Goal: Task Accomplishment & Management: Manage account settings

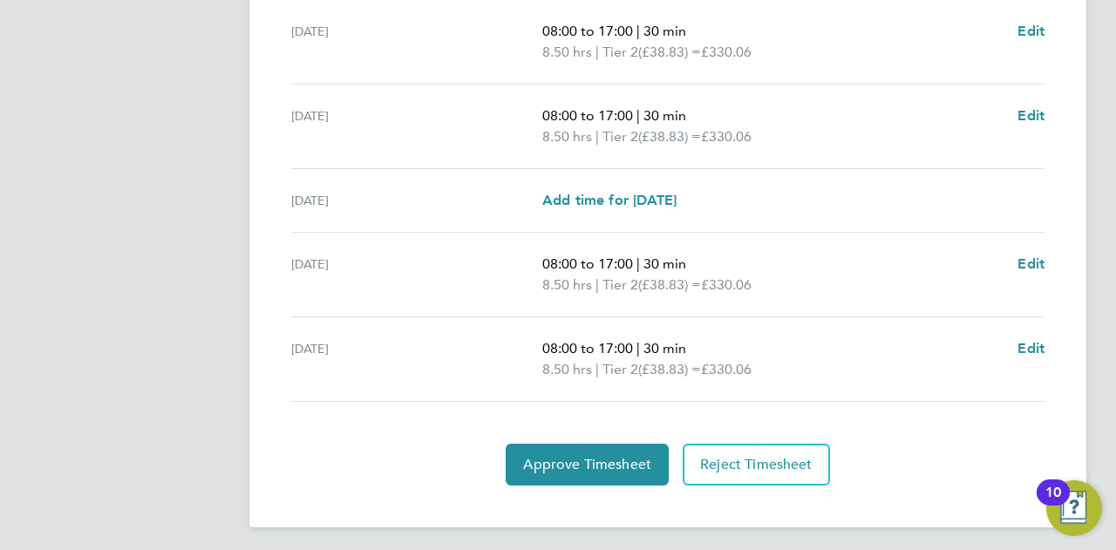
scroll to position [686, 0]
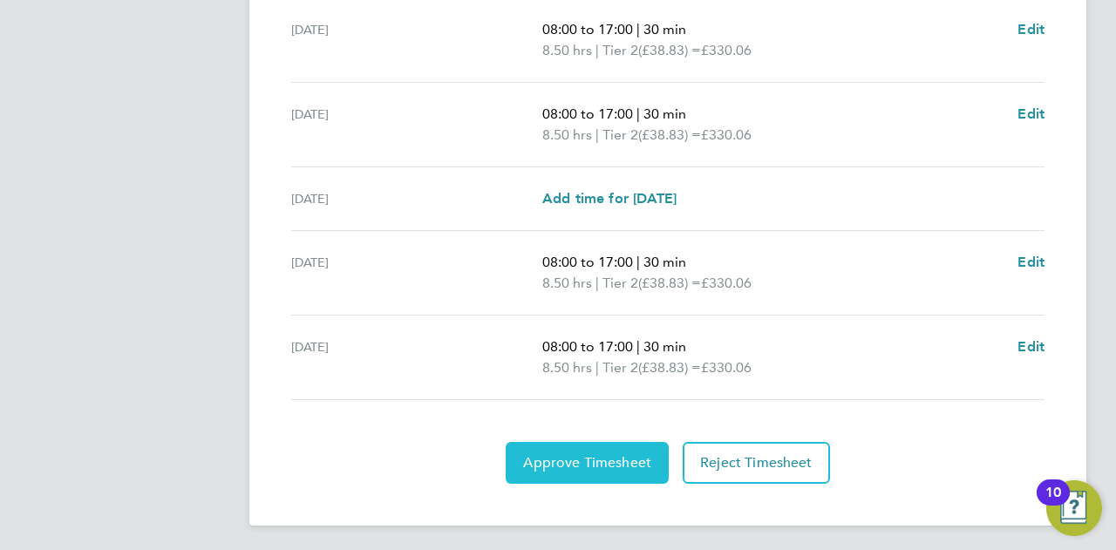
click at [579, 461] on span "Approve Timesheet" at bounding box center [587, 462] width 128 height 17
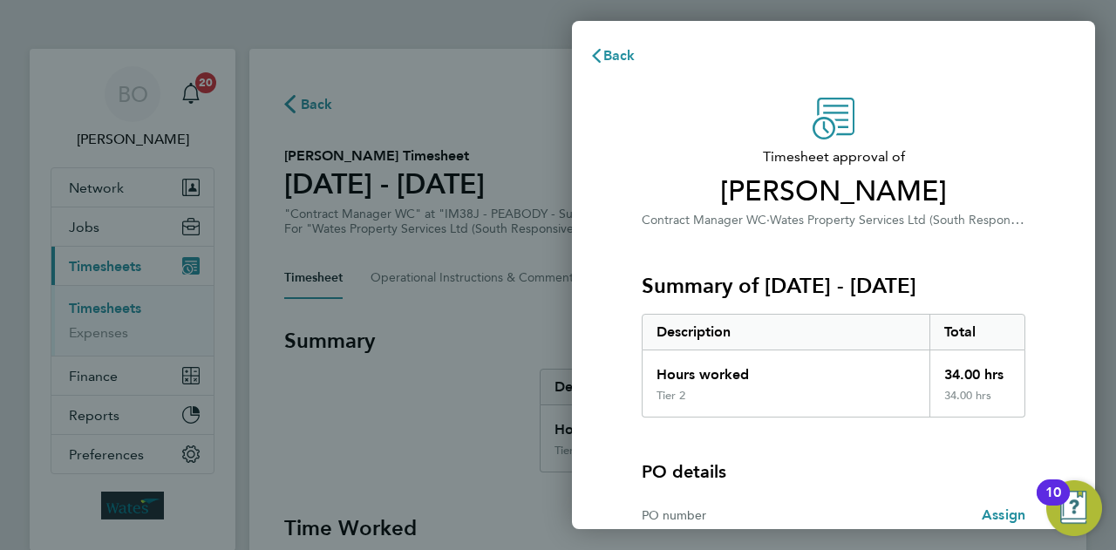
click at [774, 106] on div "Timesheet approval of [PERSON_NAME] Contract Manager WC · Wates Property Servic…" at bounding box center [834, 164] width 384 height 133
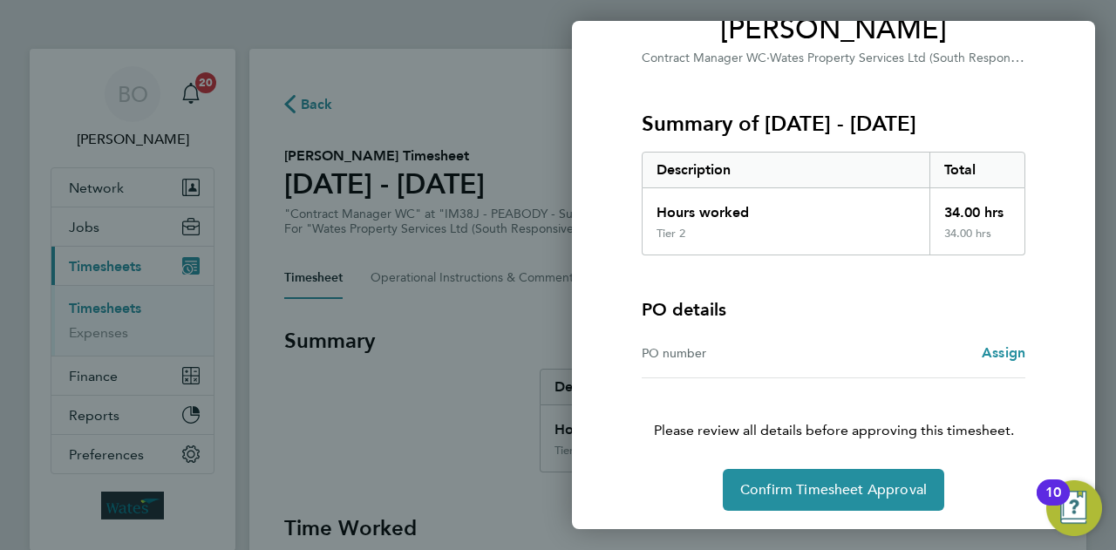
scroll to position [163, 0]
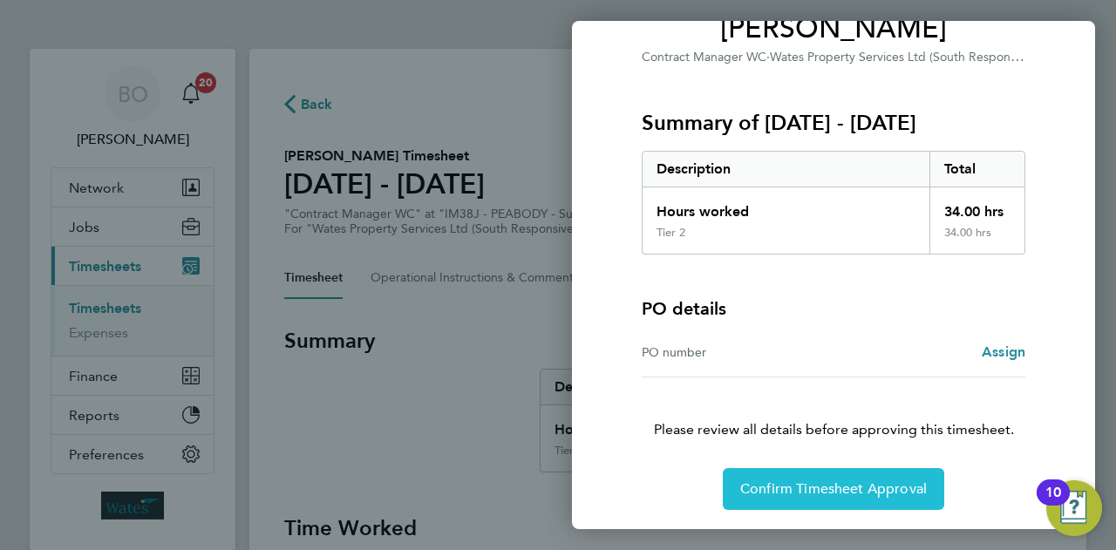
click at [873, 501] on button "Confirm Timesheet Approval" at bounding box center [834, 489] width 222 height 42
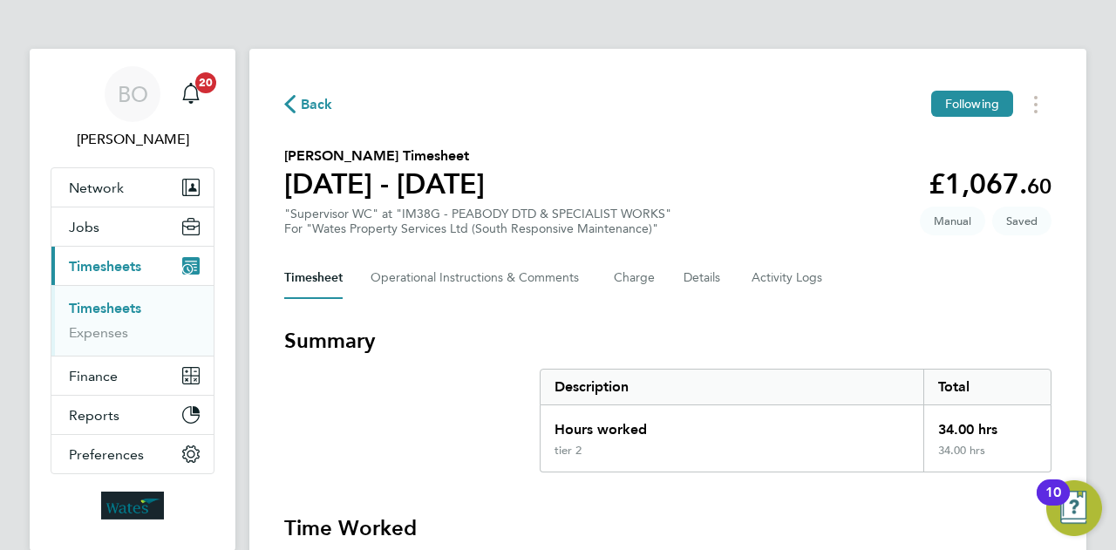
click at [819, 156] on section "Samuel Davis's Timesheet 23 - 29 Aug 2025 £1,067. 60 "Supervisor WC" at "IM38G …" at bounding box center [668, 191] width 768 height 91
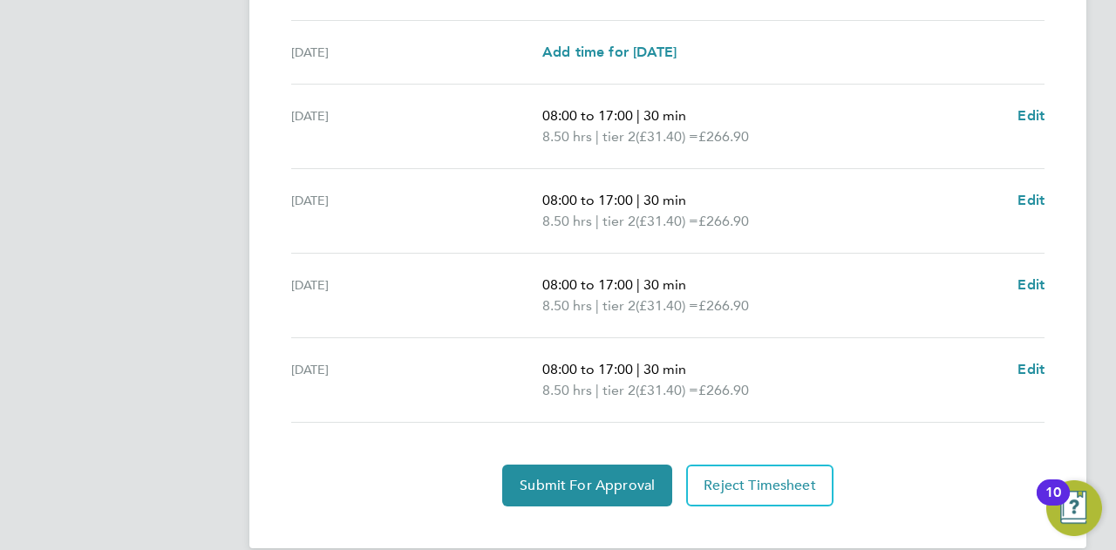
scroll to position [686, 0]
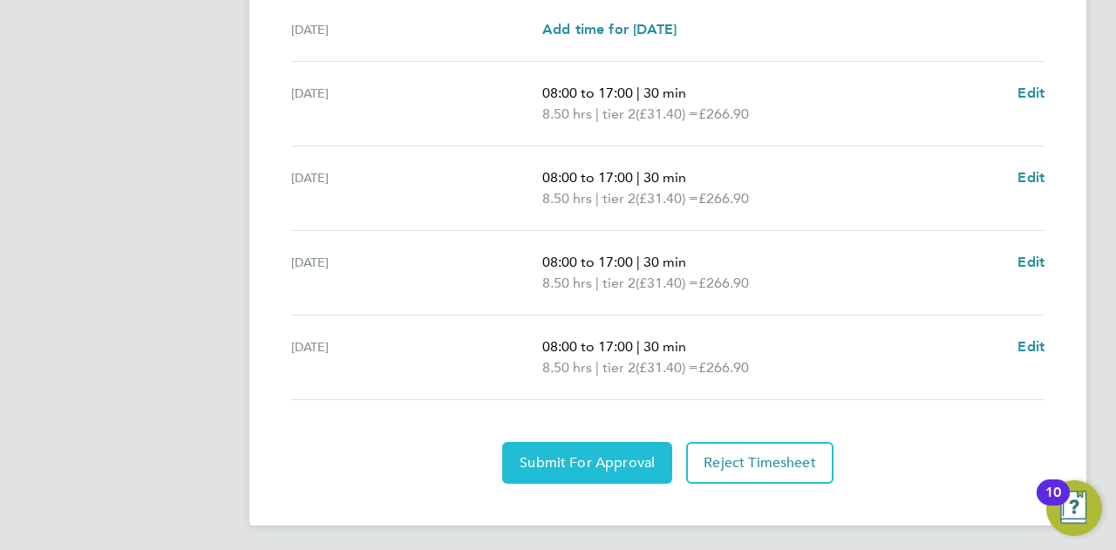
click at [602, 466] on span "Submit For Approval" at bounding box center [587, 462] width 135 height 17
click at [611, 460] on span "Approve Timesheet" at bounding box center [587, 462] width 128 height 17
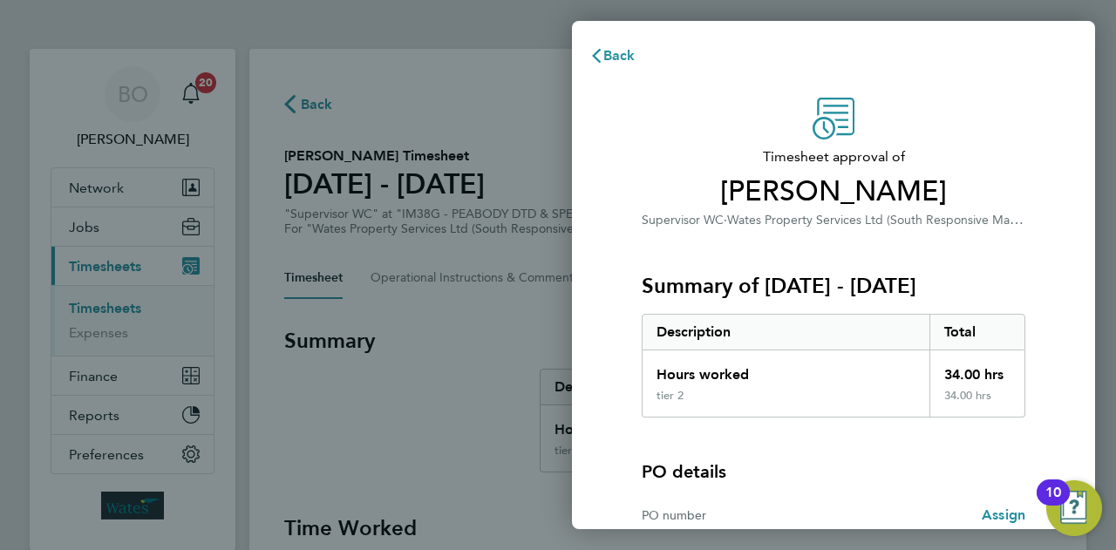
click at [839, 242] on div "Summary of 23 - 29 Aug 2025 Description Total Hours worked 34.00 hrs tier 2 34.…" at bounding box center [834, 324] width 384 height 188
click at [849, 244] on div "Summary of 23 - 29 Aug 2025 Description Total Hours worked 34.00 hrs tier 2 34.…" at bounding box center [834, 324] width 384 height 188
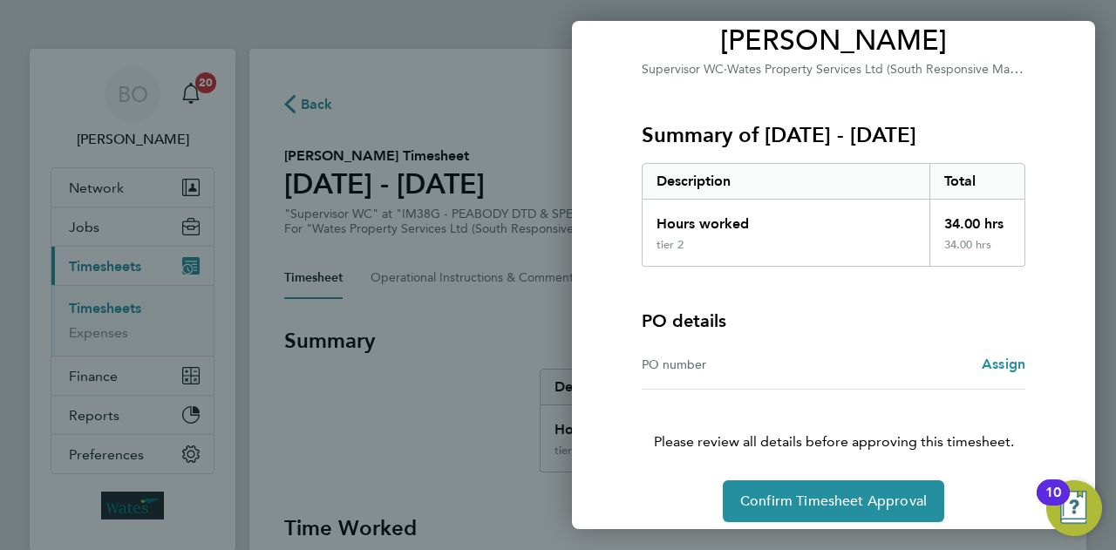
scroll to position [163, 0]
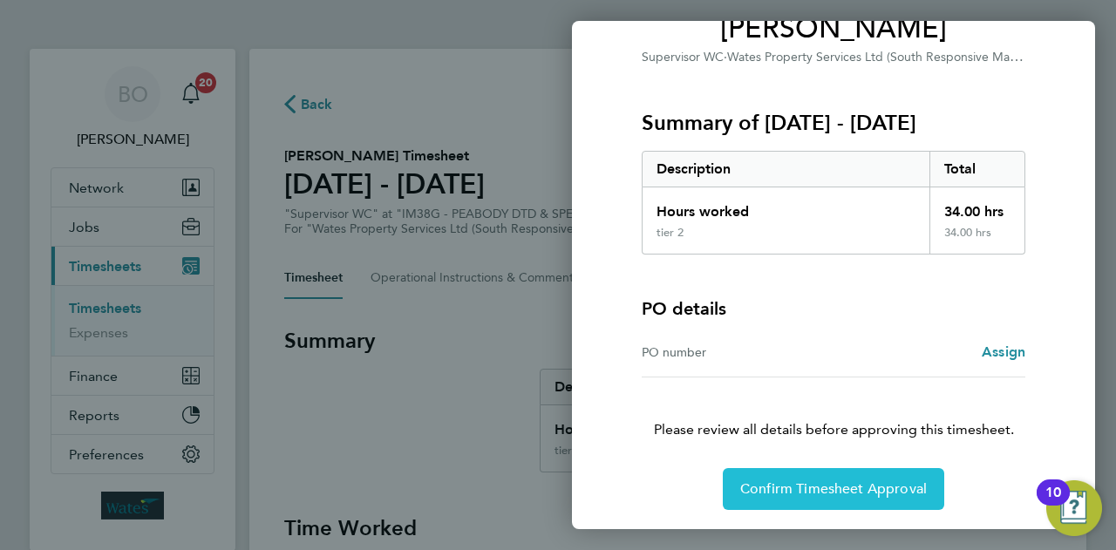
click at [877, 491] on span "Confirm Timesheet Approval" at bounding box center [833, 489] width 187 height 17
